Goal: Find specific page/section: Find specific page/section

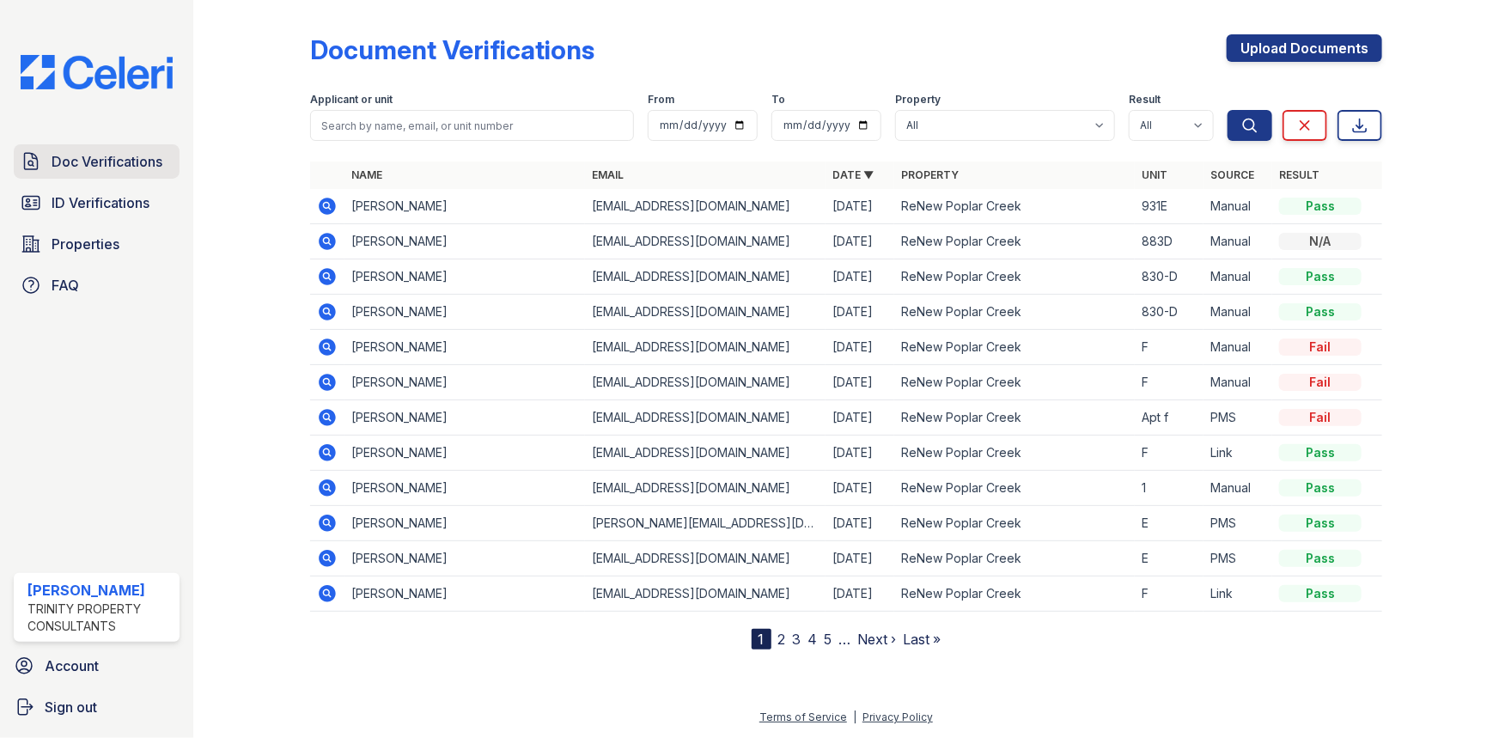
click at [99, 176] on link "Doc Verifications" at bounding box center [97, 161] width 166 height 34
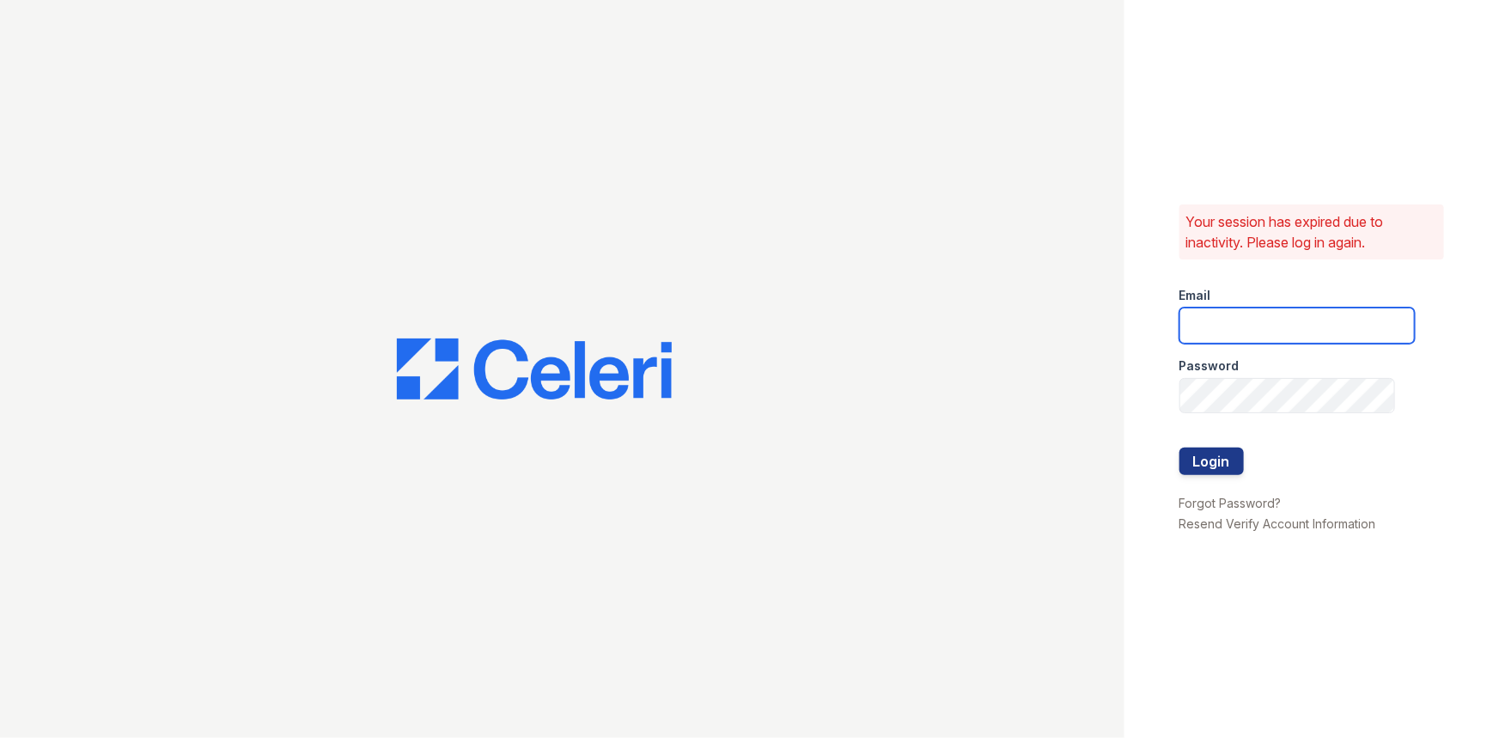
click at [1242, 320] on input "email" at bounding box center [1297, 326] width 235 height 36
type input "jacqueline.garcia@trinity-pm.com"
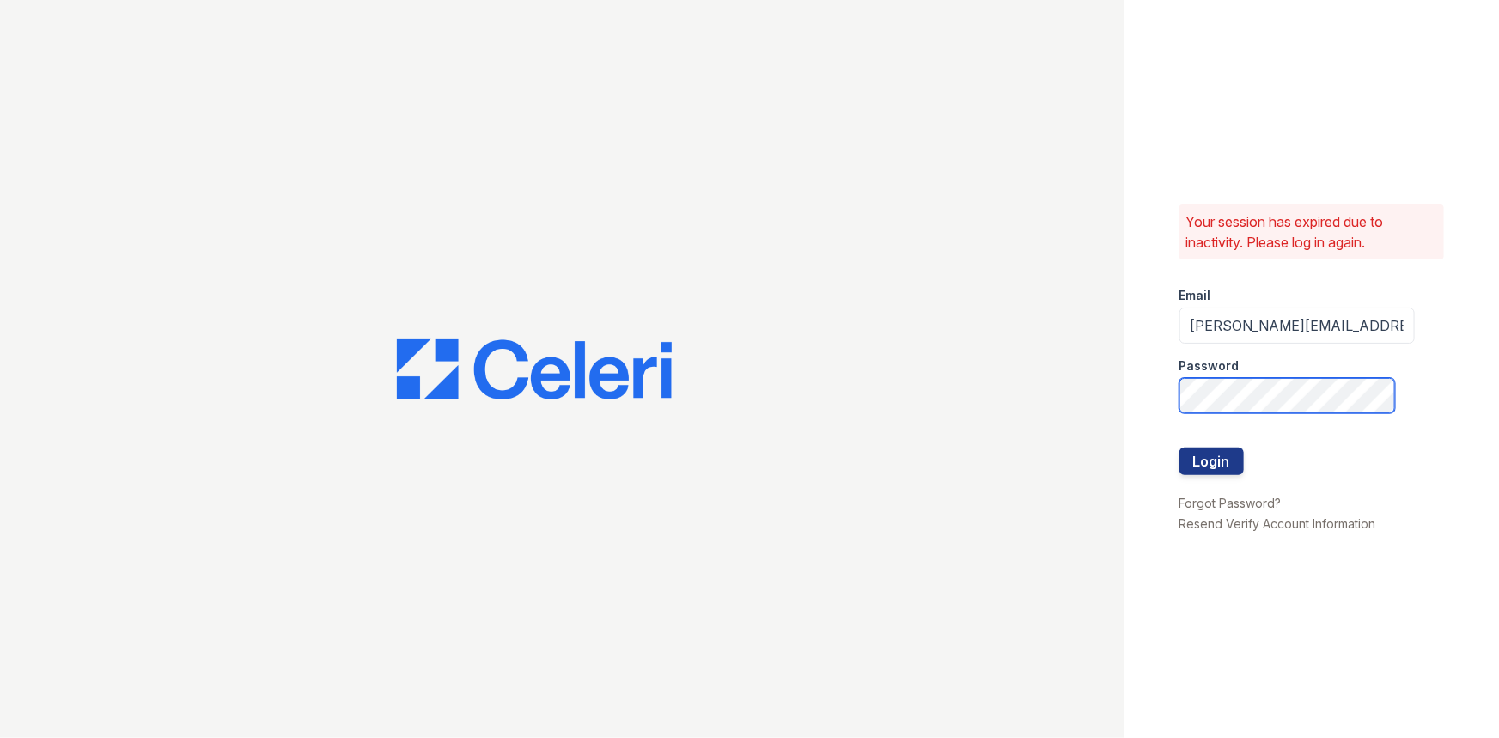
click at [1180, 448] on button "Login" at bounding box center [1212, 461] width 64 height 27
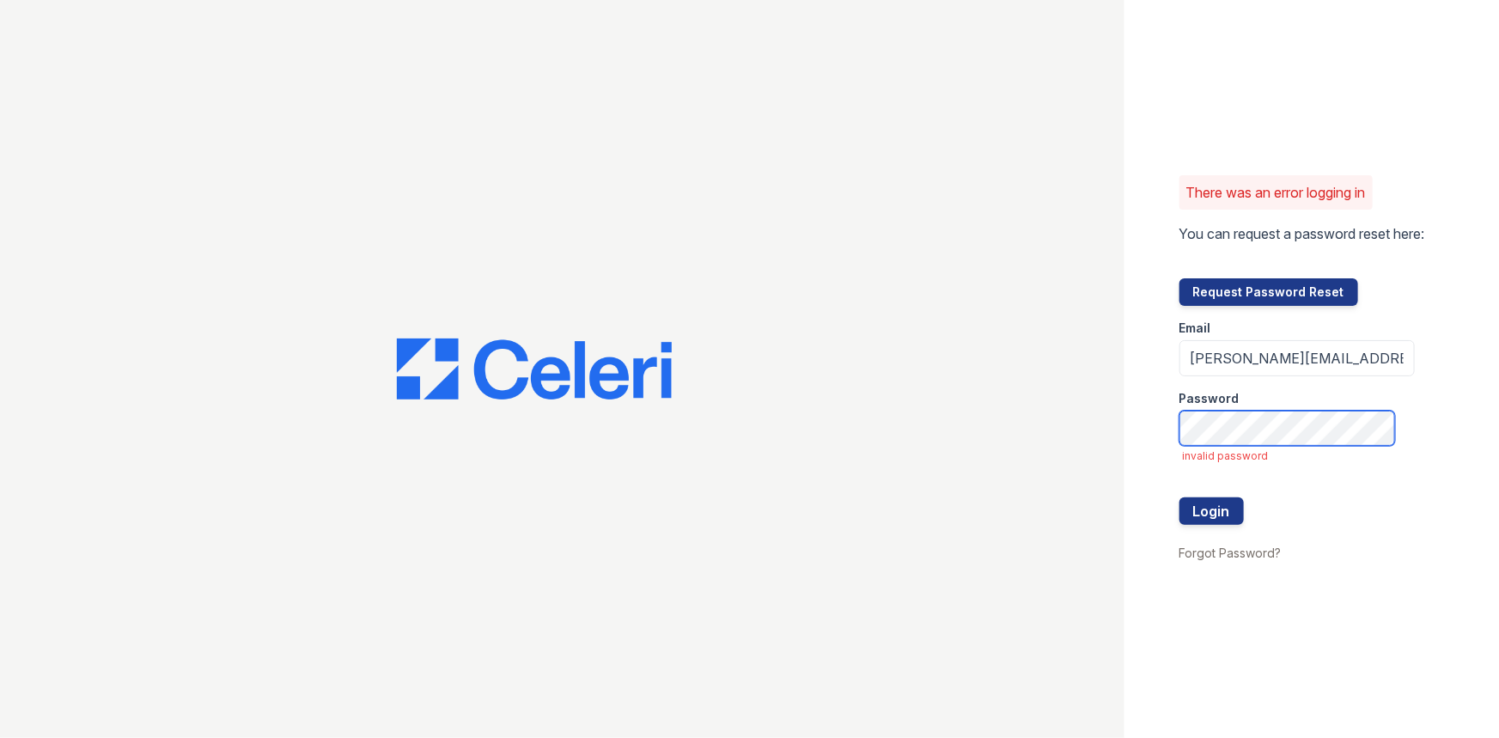
click at [1180, 497] on button "Login" at bounding box center [1212, 510] width 64 height 27
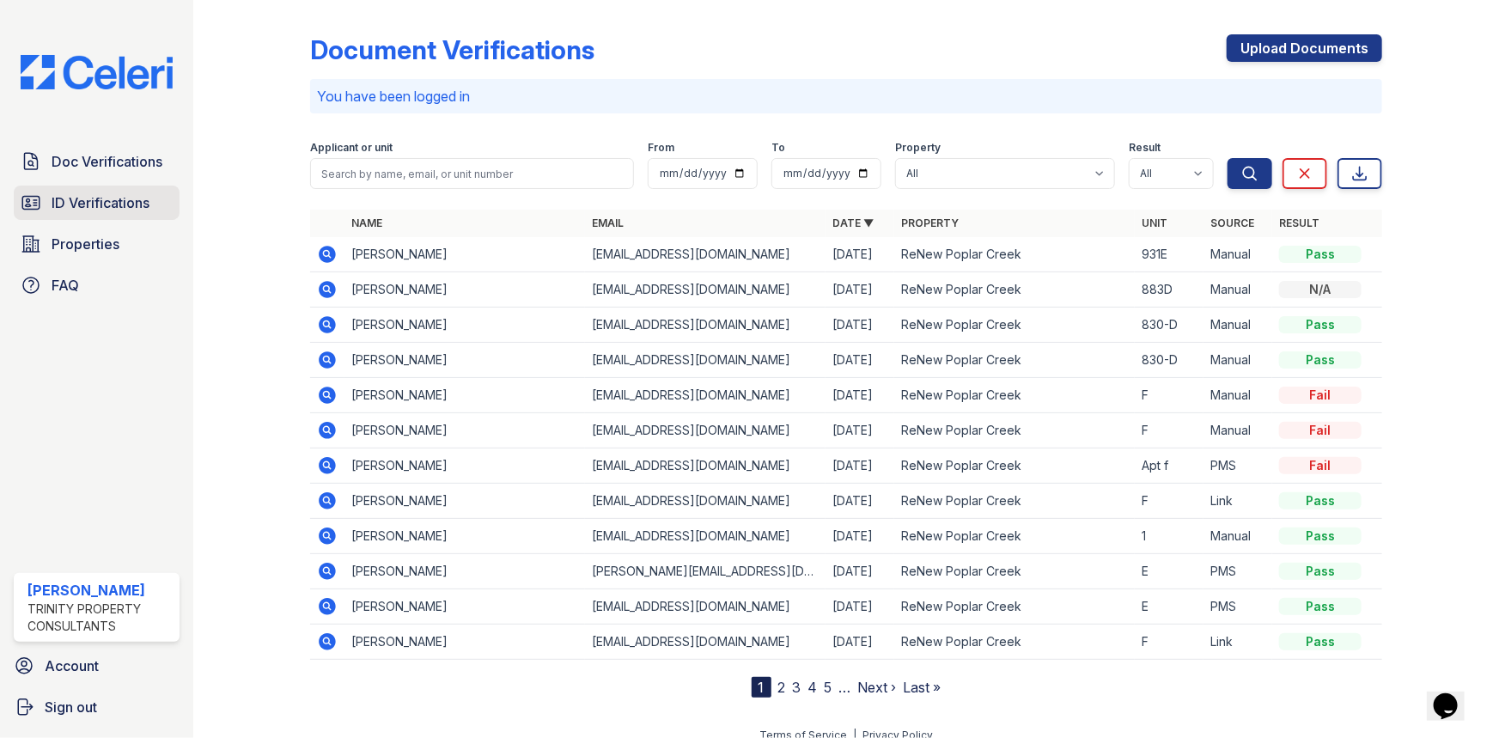
click at [115, 212] on span "ID Verifications" at bounding box center [101, 202] width 98 height 21
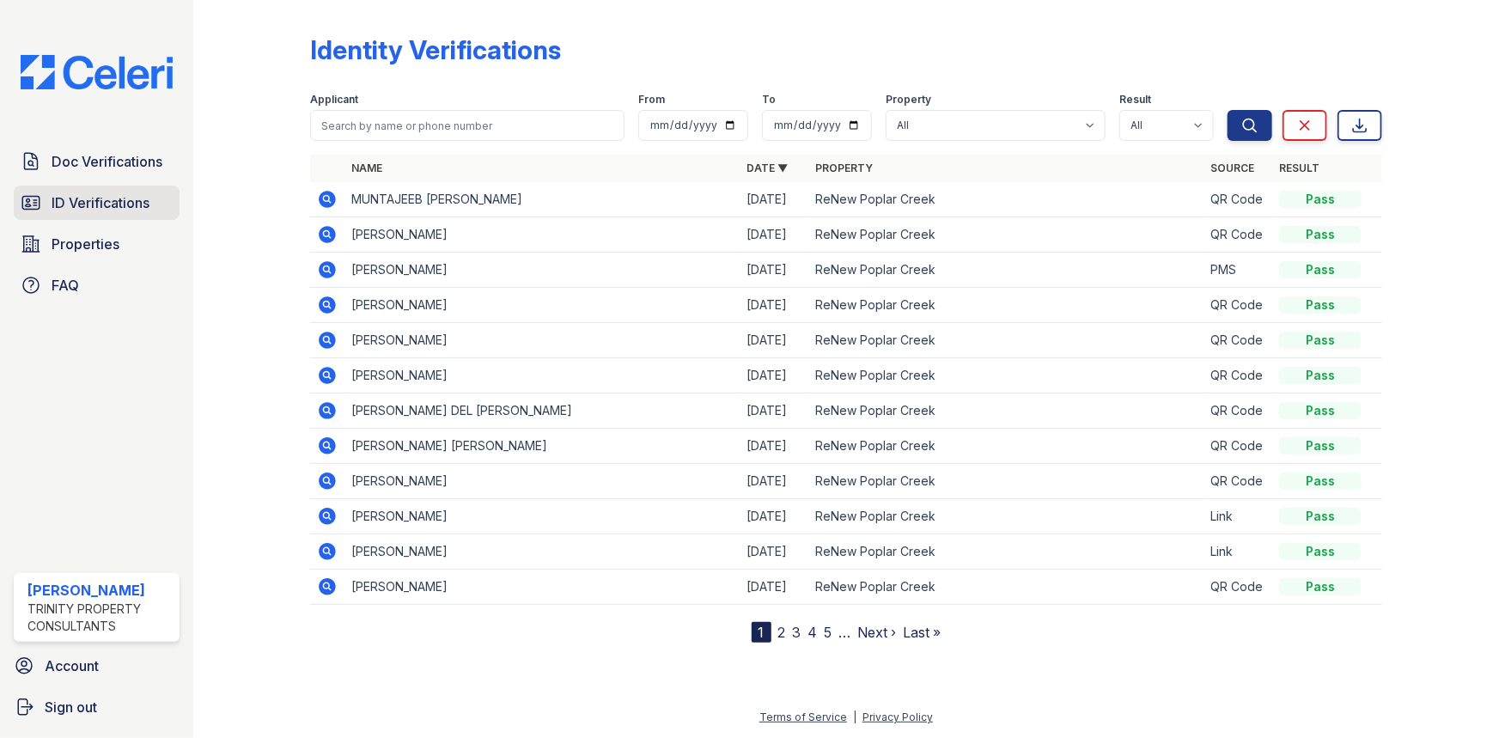
click at [130, 202] on span "ID Verifications" at bounding box center [101, 202] width 98 height 21
click at [127, 162] on span "Doc Verifications" at bounding box center [107, 161] width 111 height 21
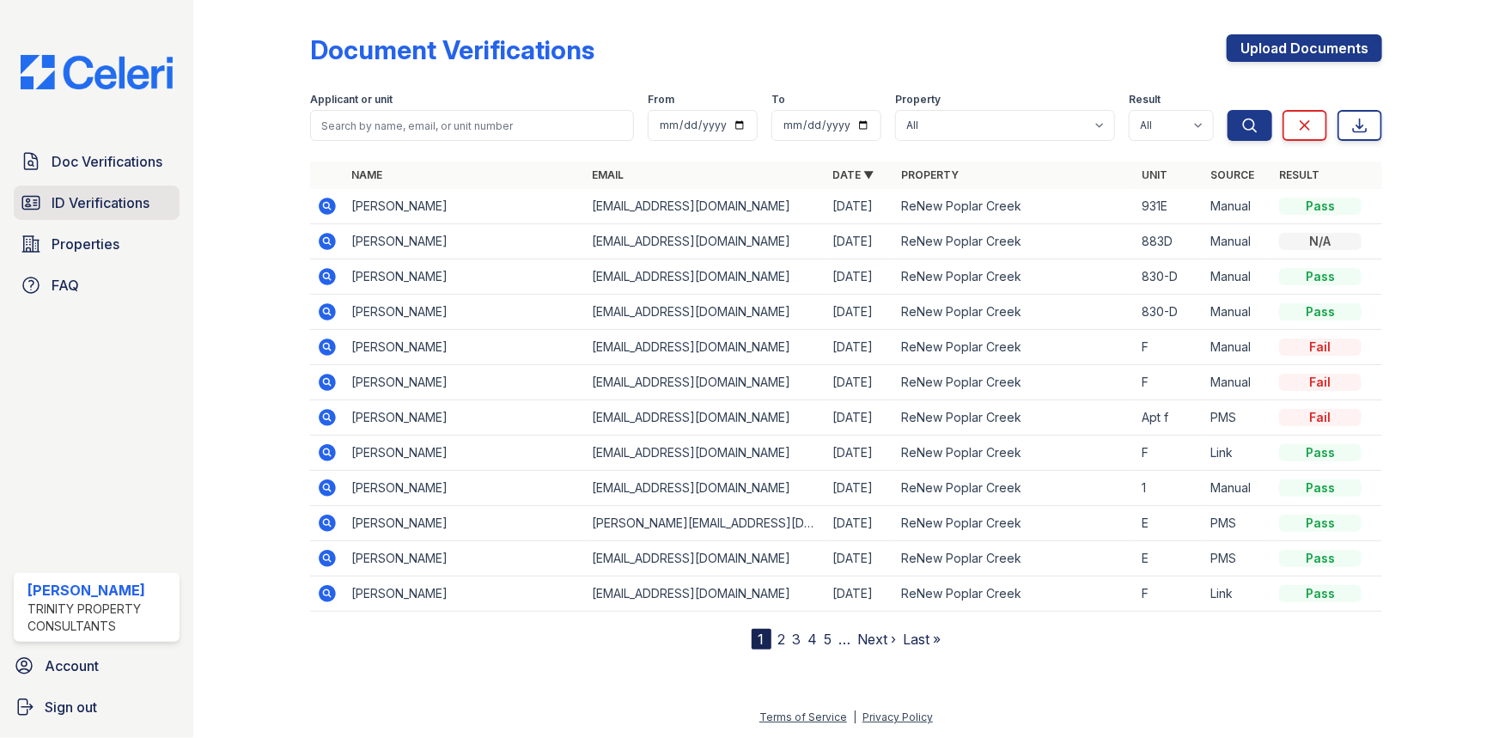
click at [119, 213] on link "ID Verifications" at bounding box center [97, 203] width 166 height 34
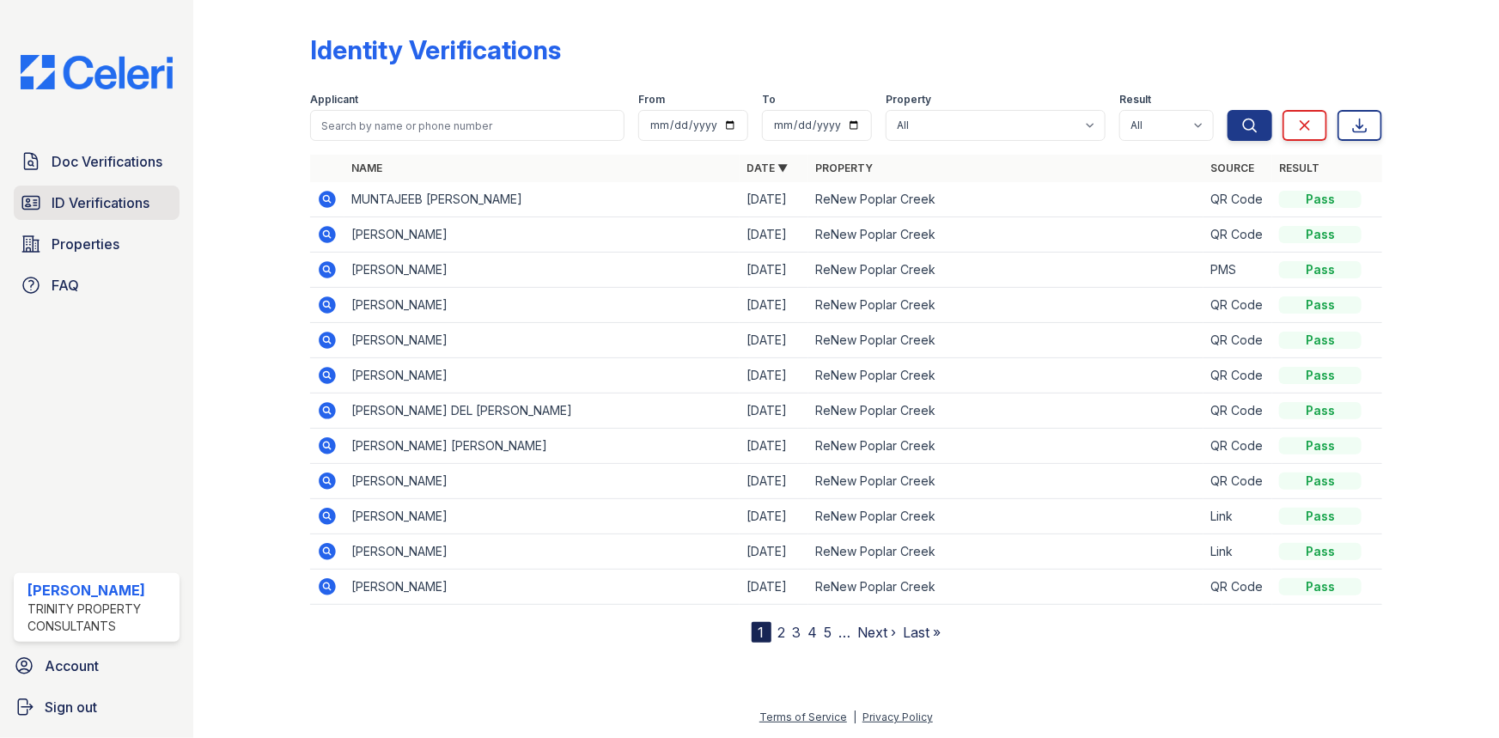
click at [82, 207] on span "ID Verifications" at bounding box center [101, 202] width 98 height 21
click at [94, 160] on span "Doc Verifications" at bounding box center [107, 161] width 111 height 21
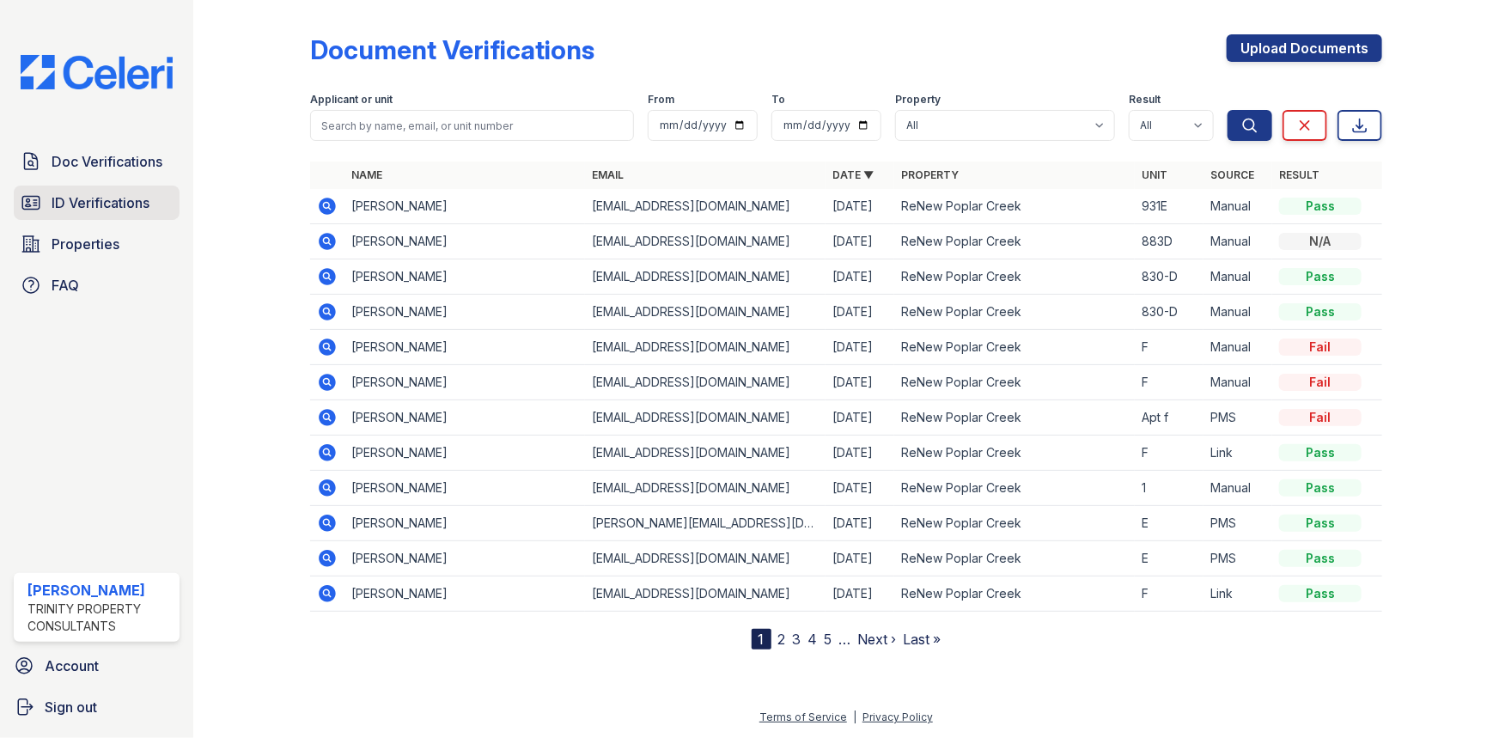
click at [80, 204] on span "ID Verifications" at bounding box center [101, 202] width 98 height 21
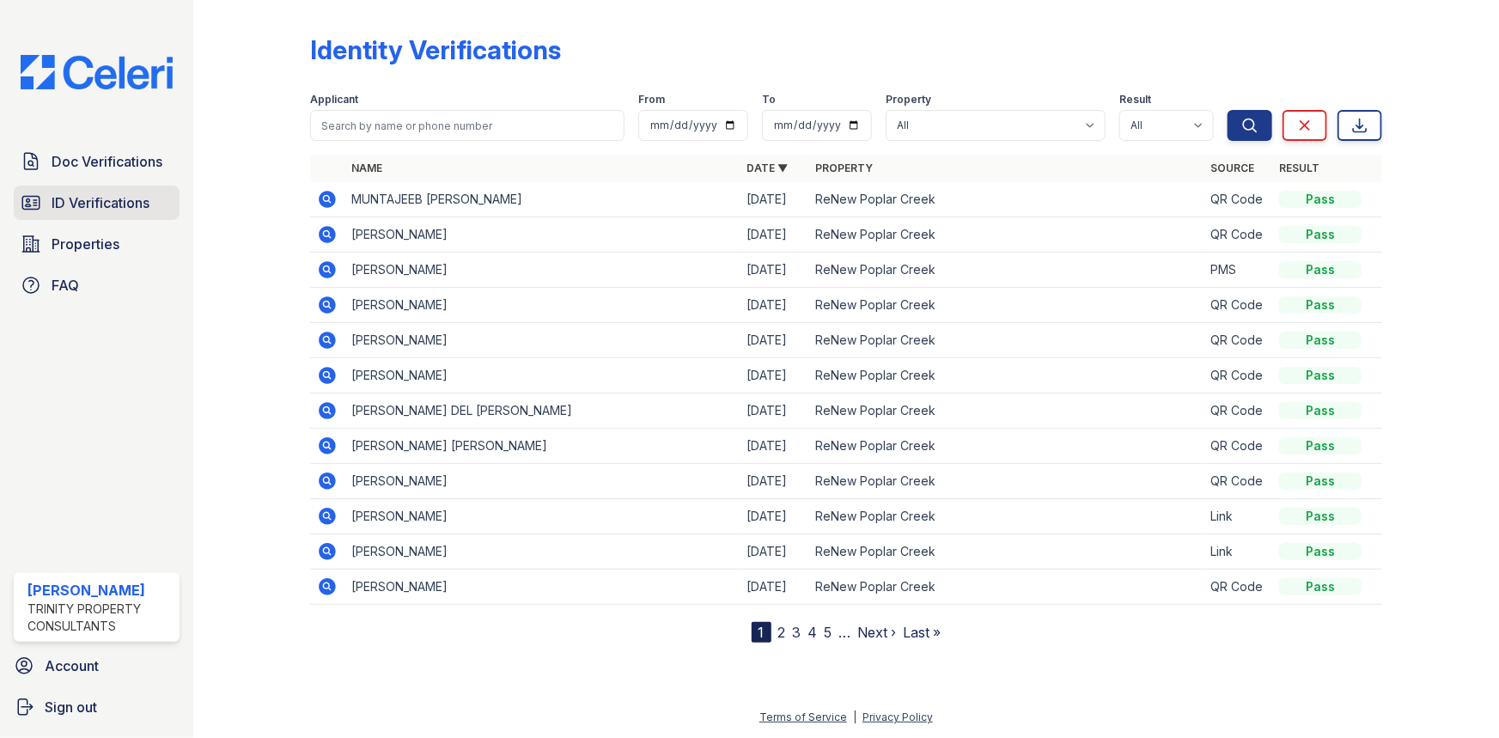
click at [106, 200] on span "ID Verifications" at bounding box center [101, 202] width 98 height 21
click at [104, 200] on span "ID Verifications" at bounding box center [101, 202] width 98 height 21
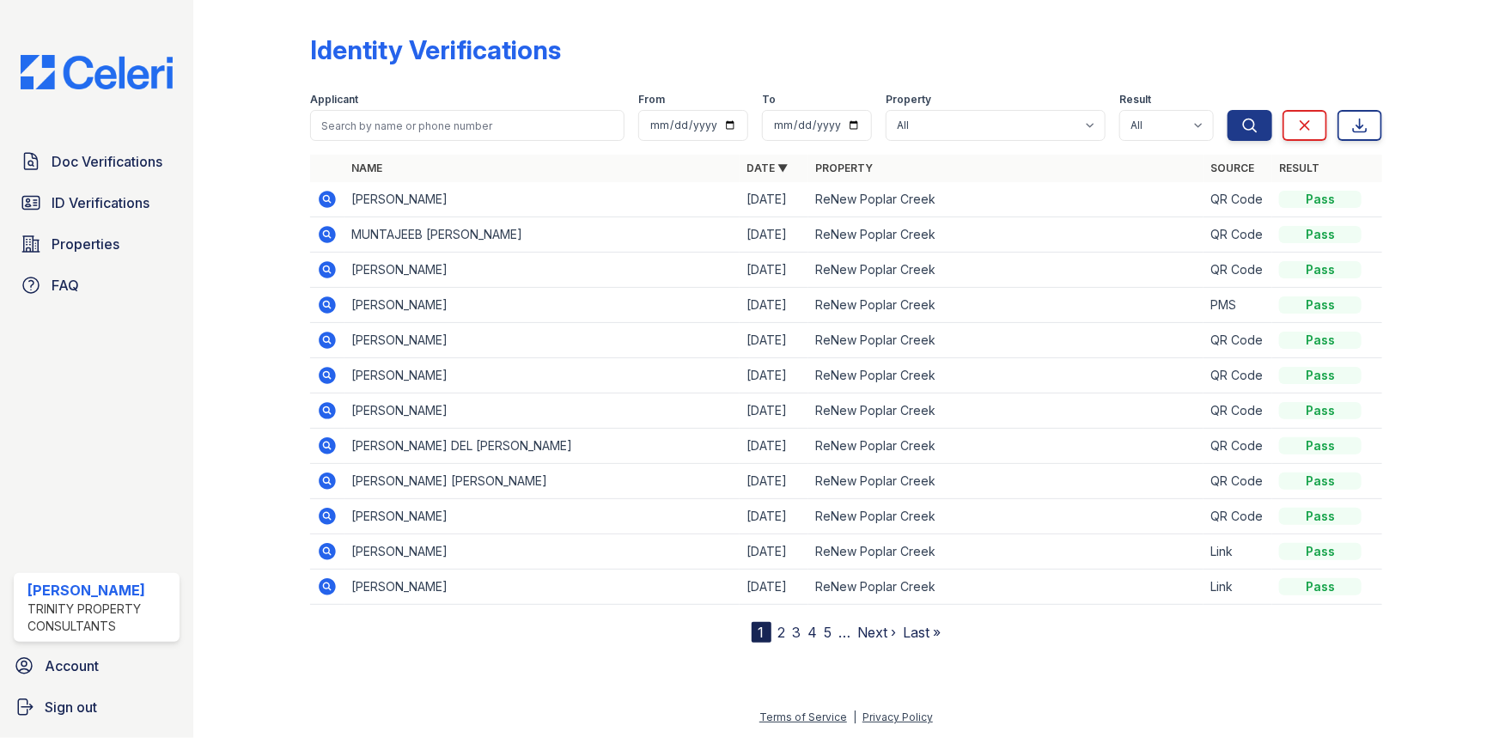
click at [104, 200] on span "ID Verifications" at bounding box center [101, 202] width 98 height 21
click at [337, 200] on icon at bounding box center [327, 199] width 21 height 21
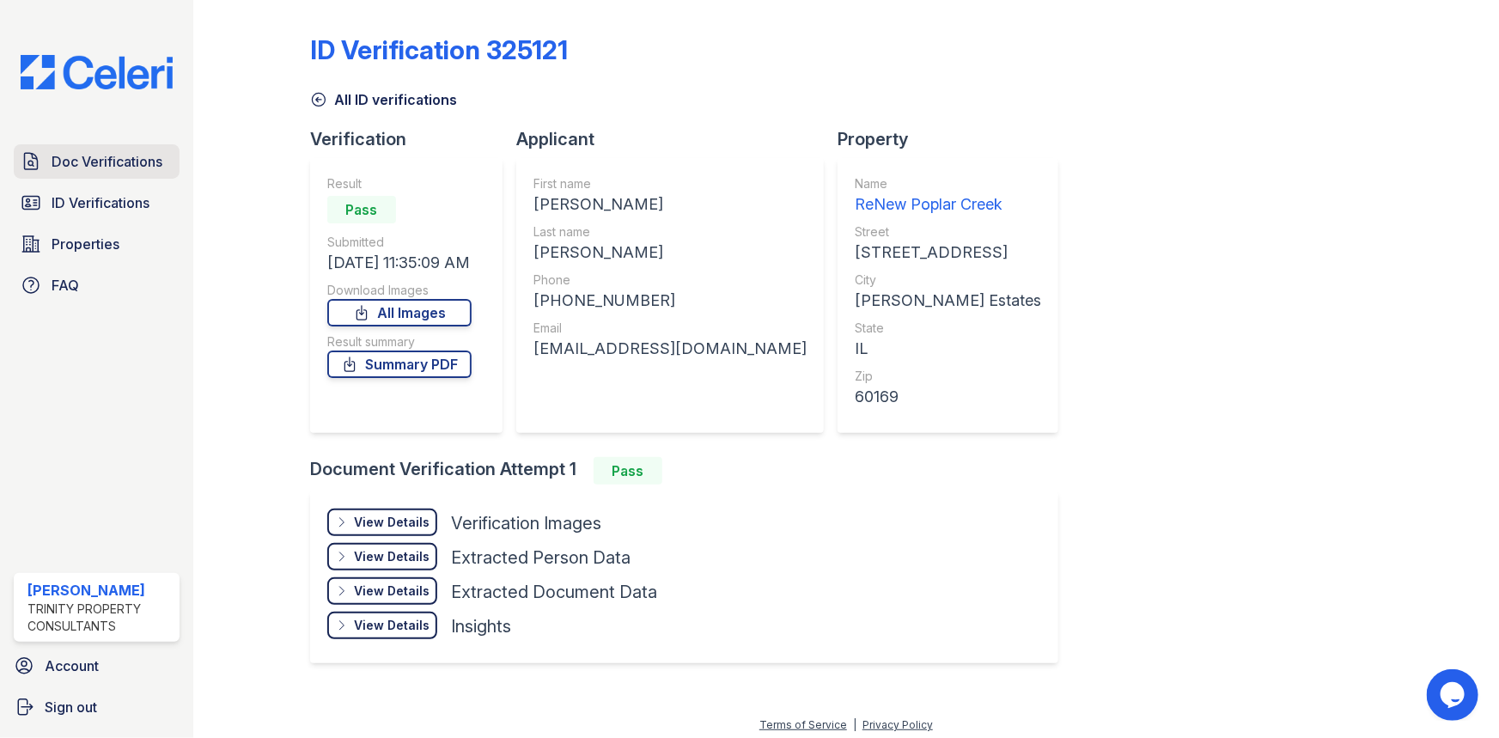
click at [113, 157] on span "Doc Verifications" at bounding box center [107, 161] width 111 height 21
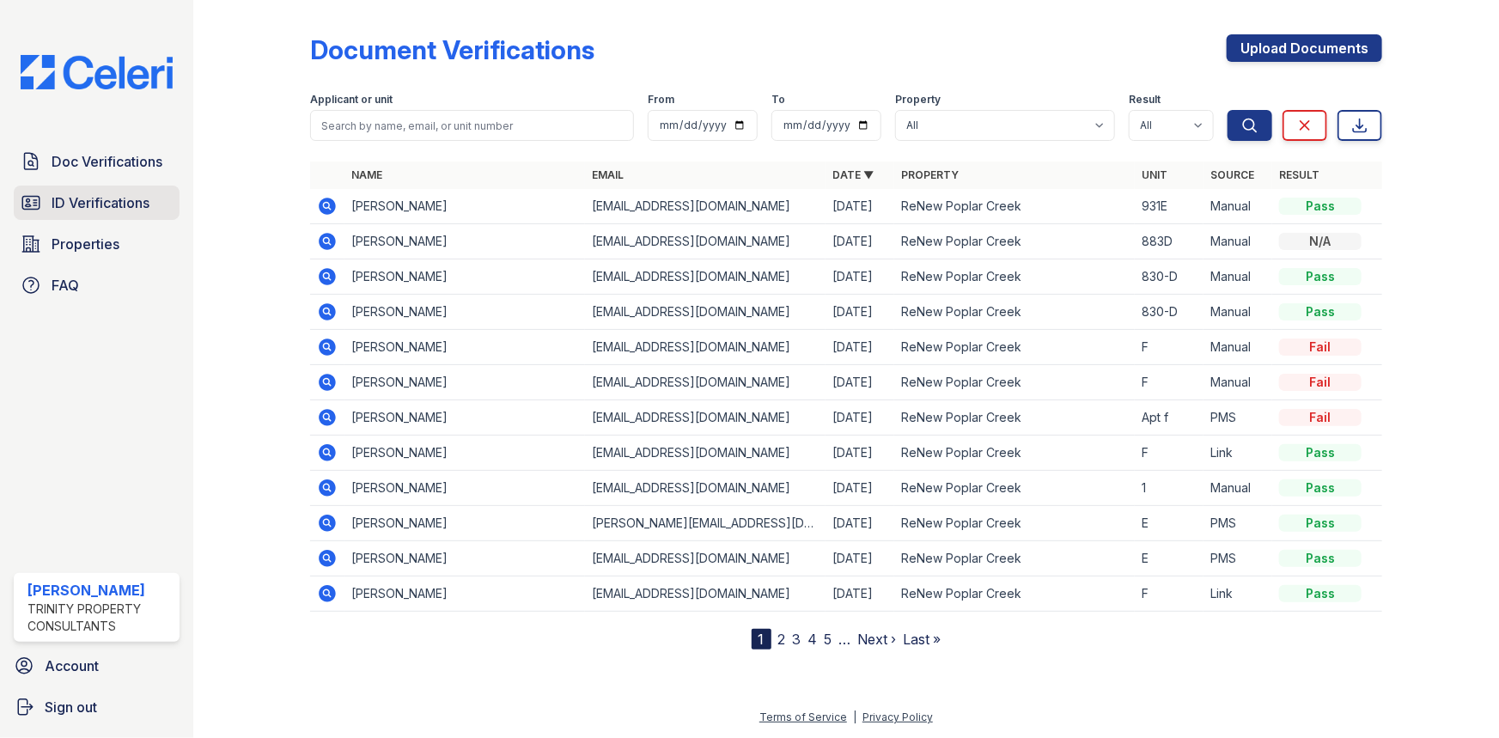
click at [41, 204] on link "ID Verifications" at bounding box center [97, 203] width 166 height 34
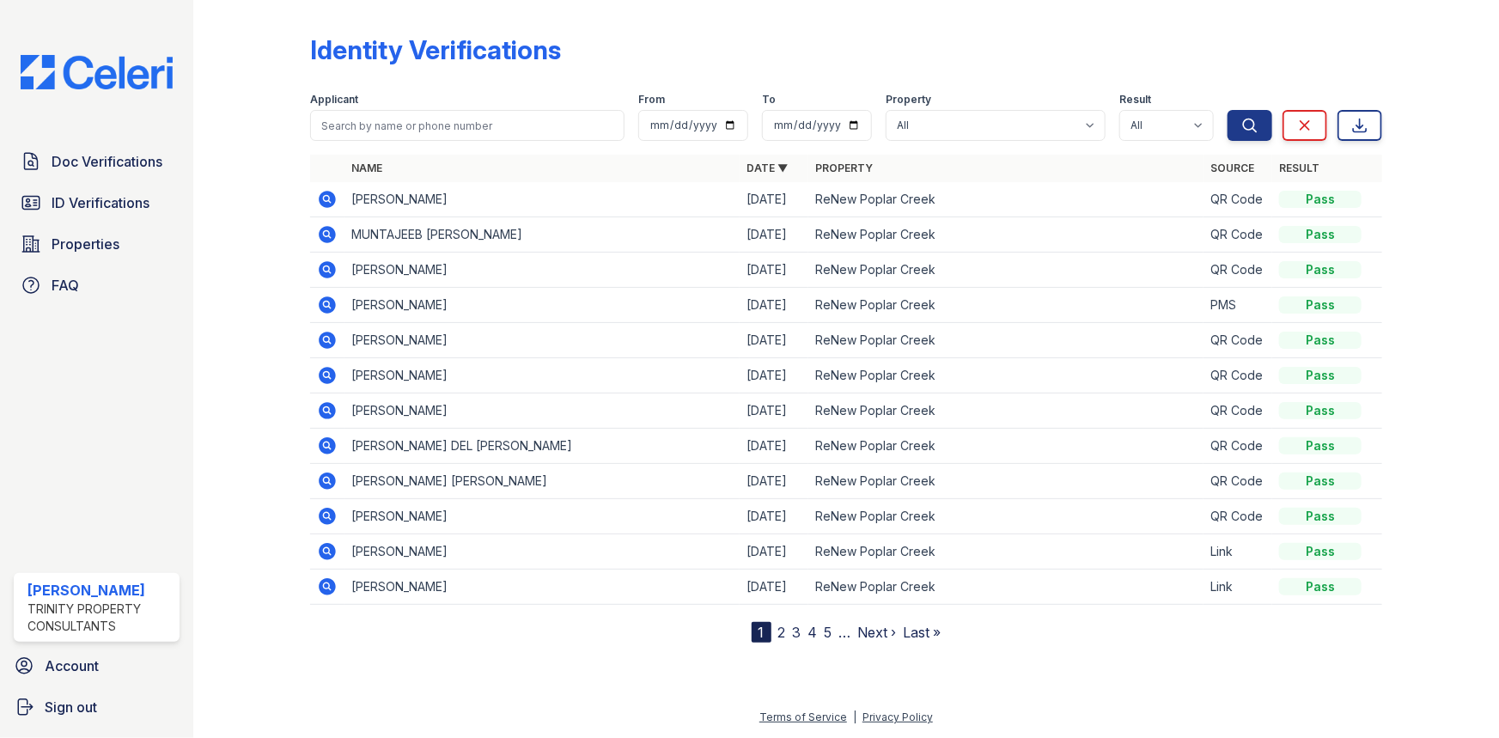
click at [320, 199] on icon at bounding box center [327, 199] width 17 height 17
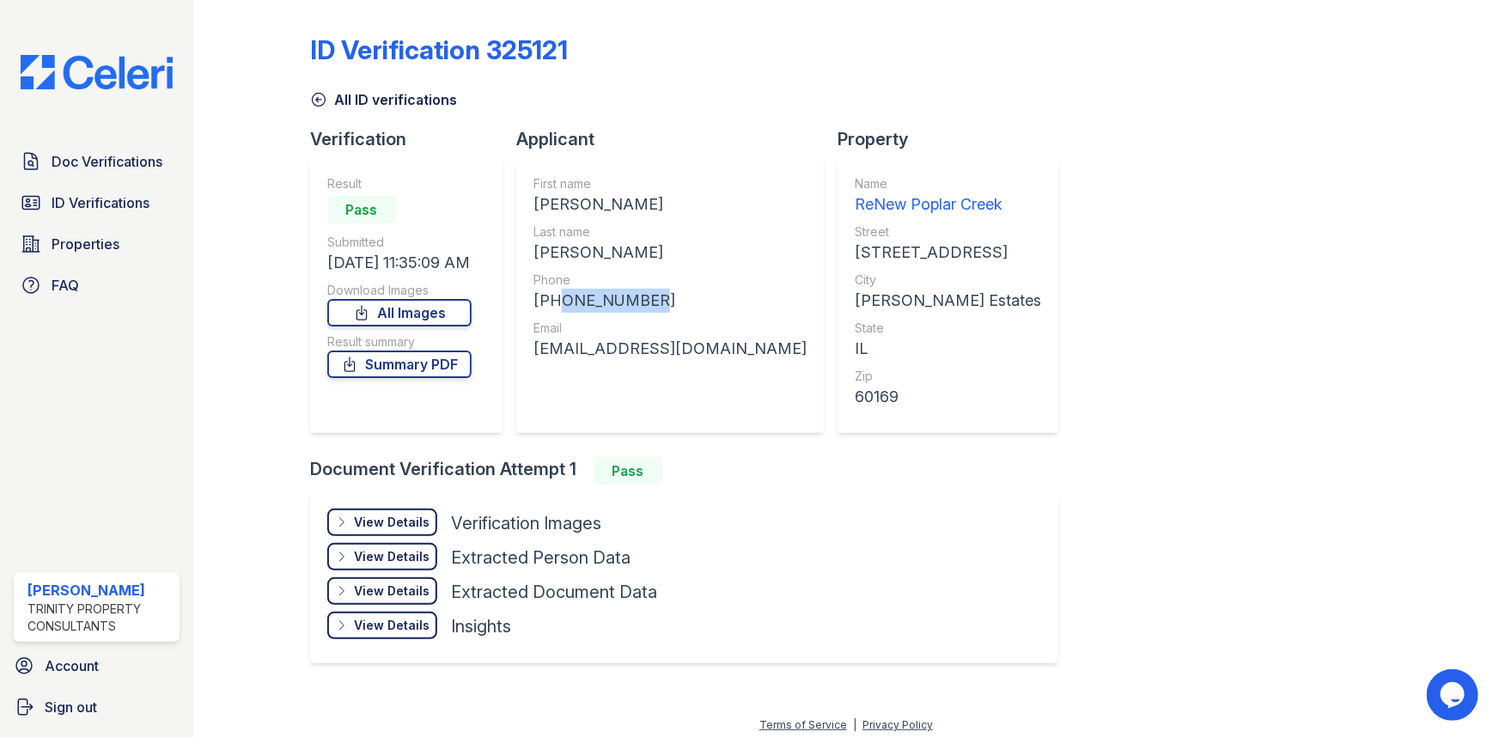
drag, startPoint x: 653, startPoint y: 297, endPoint x: 546, endPoint y: 296, distance: 106.6
click at [546, 296] on div "[PHONE_NUMBER]" at bounding box center [670, 301] width 273 height 24
copy div "2244310882"
drag, startPoint x: 724, startPoint y: 348, endPoint x: 524, endPoint y: 346, distance: 200.2
click at [524, 346] on div "First name [PERSON_NAME] V Last name [PERSON_NAME] Phone [PHONE_NUMBER] Email […" at bounding box center [670, 295] width 308 height 275
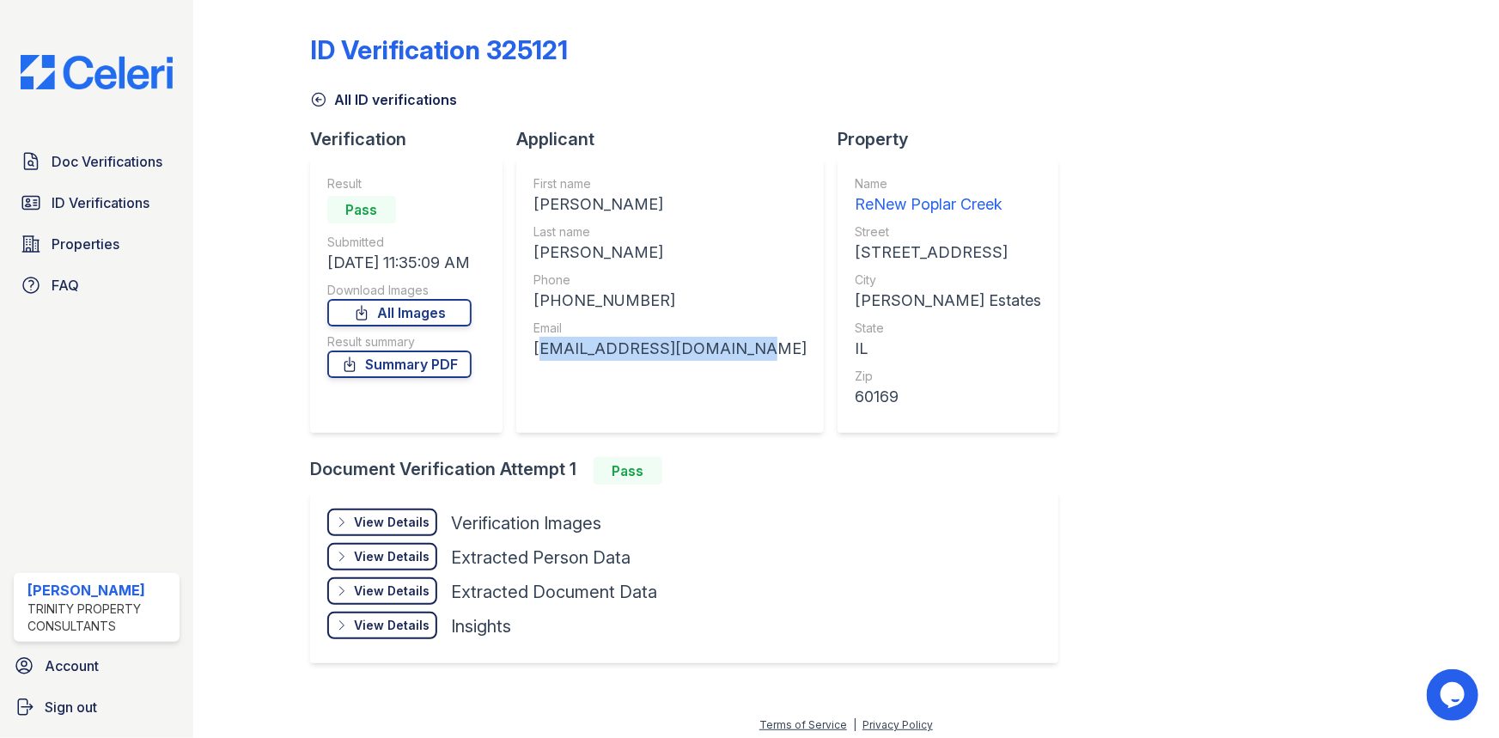
copy div "[EMAIL_ADDRESS][DOMAIN_NAME]"
click at [84, 183] on div "Doc Verifications ID Verifications Properties FAQ" at bounding box center [97, 223] width 180 height 158
click at [95, 204] on span "ID Verifications" at bounding box center [101, 202] width 98 height 21
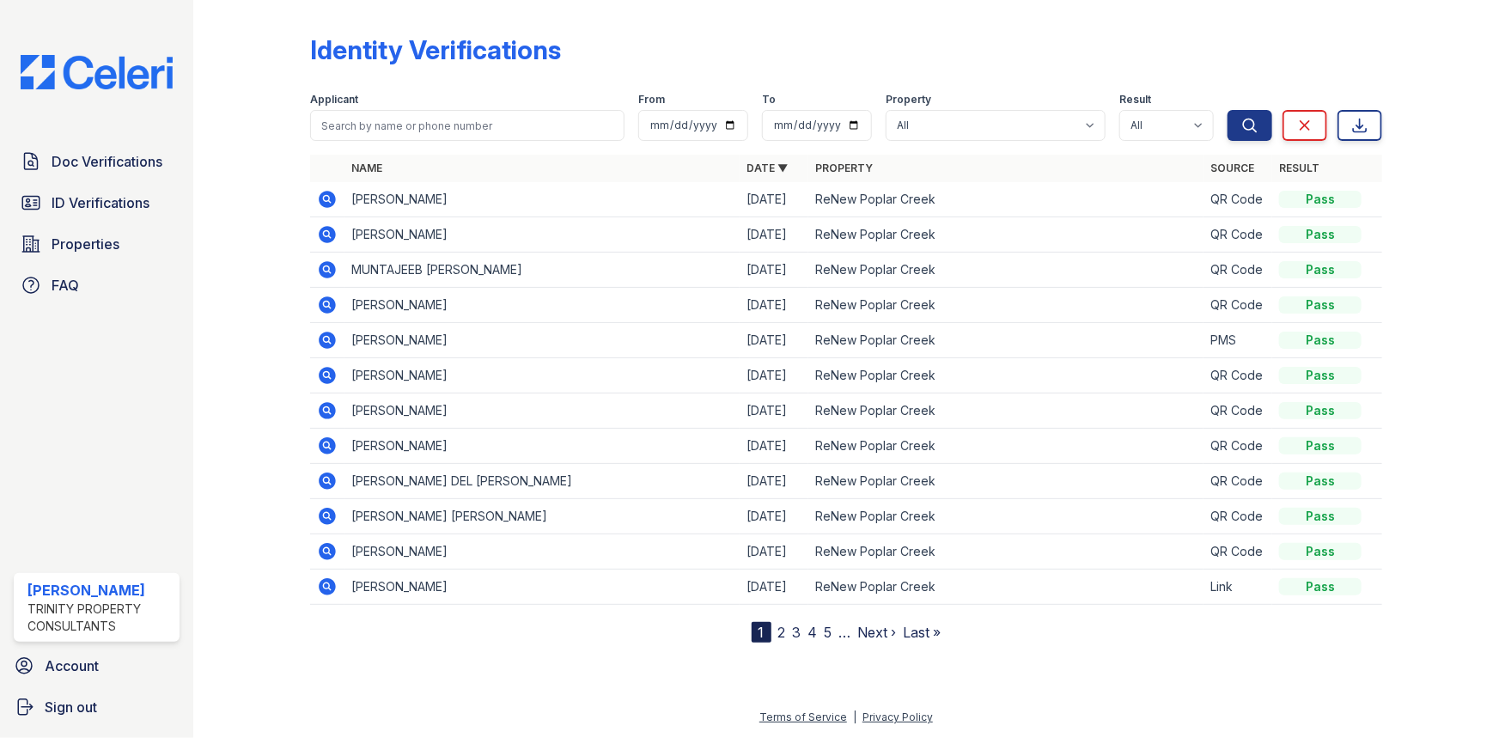
click at [101, 184] on div "Doc Verifications ID Verifications Properties FAQ" at bounding box center [97, 223] width 180 height 158
click at [337, 232] on icon at bounding box center [327, 234] width 21 height 21
